Goal: Information Seeking & Learning: Check status

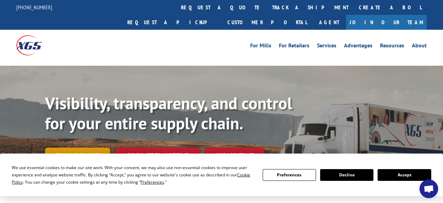
click at [86, 148] on link "Track shipment" at bounding box center [77, 155] width 65 height 15
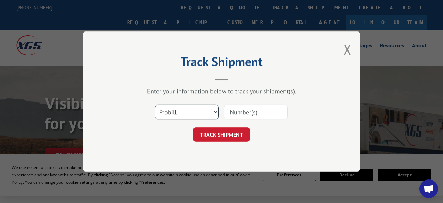
click at [155, 105] on select "Select category... Probill BOL PO" at bounding box center [187, 112] width 64 height 15
select select "bol"
click option "BOL" at bounding box center [0, 0] width 0 height 0
click at [243, 115] on input at bounding box center [256, 112] width 64 height 15
paste input "2558790"
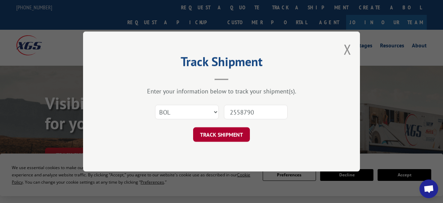
type input "2558790"
click at [225, 136] on button "TRACK SHIPMENT" at bounding box center [221, 134] width 57 height 15
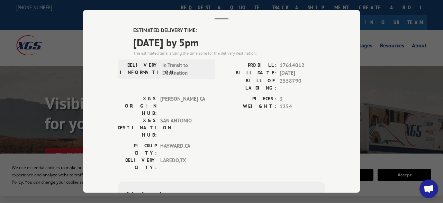
scroll to position [38, 0]
click at [410, 71] on div "Track Shipment ESTIMATED DELIVERY TIME: [DATE] by 5pm The estimated time is usi…" at bounding box center [221, 101] width 443 height 203
click at [416, 55] on div "Track Shipment ESTIMATED DELIVERY TIME: [DATE] by 5pm The estimated time is usi…" at bounding box center [221, 101] width 443 height 203
click at [40, 9] on div "Track Shipment ESTIMATED DELIVERY TIME: [DATE] by 5pm The estimated time is usi…" at bounding box center [221, 101] width 443 height 203
